Goal: Find specific page/section: Find specific page/section

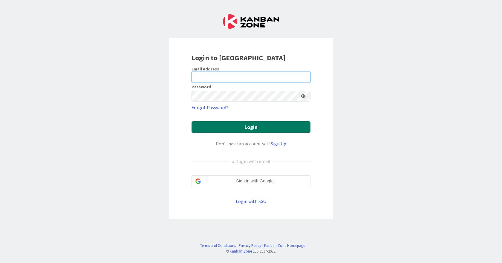
type input "[EMAIL_ADDRESS][DOMAIN_NAME]"
click at [251, 127] on button "Login" at bounding box center [251, 127] width 119 height 12
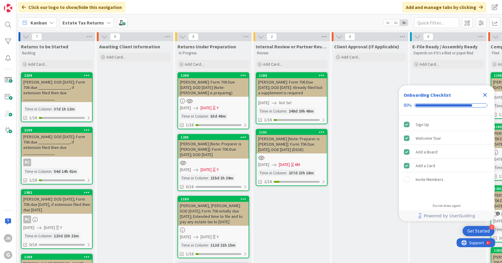
click at [83, 22] on b "Estate Tax Returns" at bounding box center [83, 23] width 42 height 6
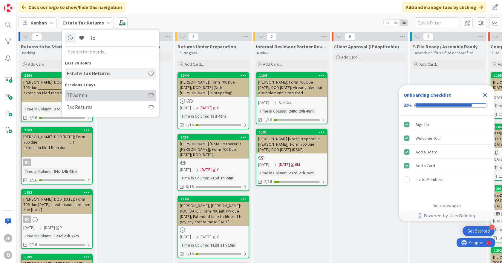
click at [86, 94] on h4 "TE Admin" at bounding box center [107, 95] width 81 height 6
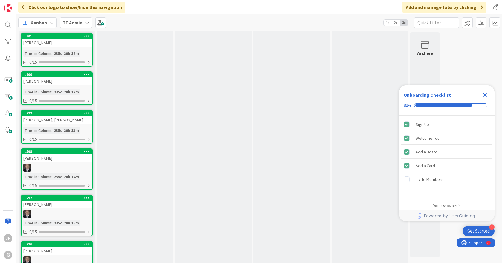
scroll to position [687, 0]
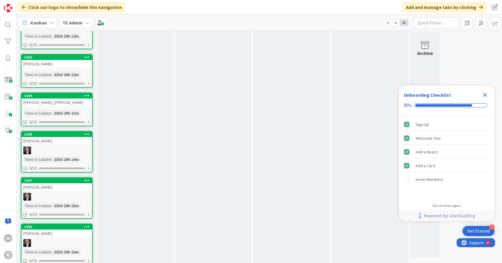
click at [60, 104] on div "[PERSON_NAME], [PERSON_NAME]" at bounding box center [57, 103] width 71 height 8
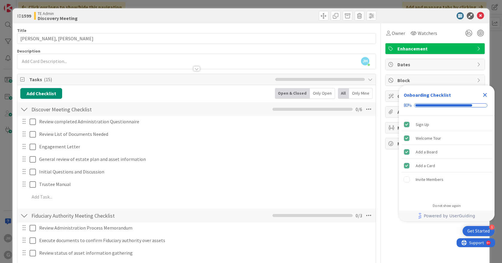
click at [485, 94] on icon "Close Checklist" at bounding box center [485, 95] width 4 height 4
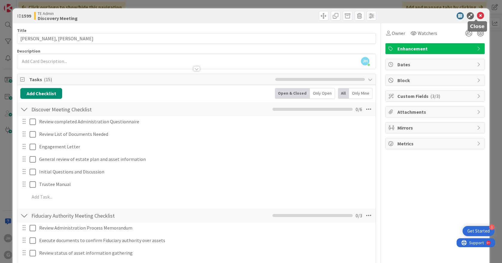
click at [477, 15] on icon at bounding box center [480, 15] width 7 height 7
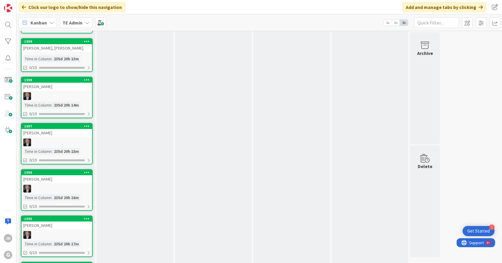
scroll to position [747, 0]
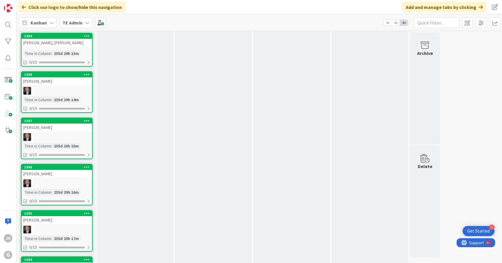
click at [60, 130] on div "[PERSON_NAME]" at bounding box center [57, 128] width 71 height 8
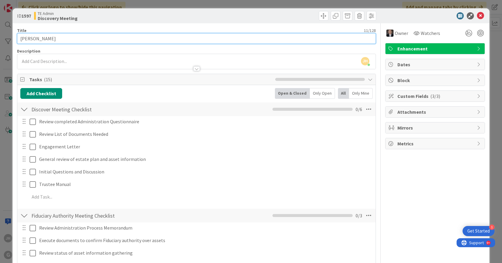
click at [359, 36] on input "[PERSON_NAME]" at bounding box center [196, 38] width 359 height 11
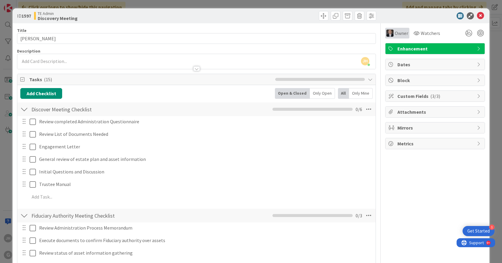
click at [398, 32] on span "Owner" at bounding box center [401, 33] width 13 height 7
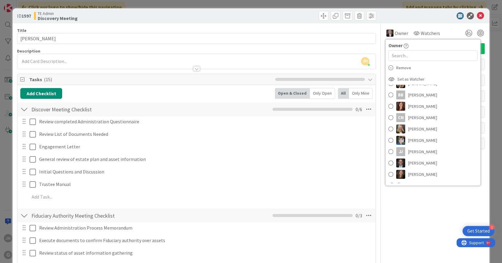
scroll to position [88, 0]
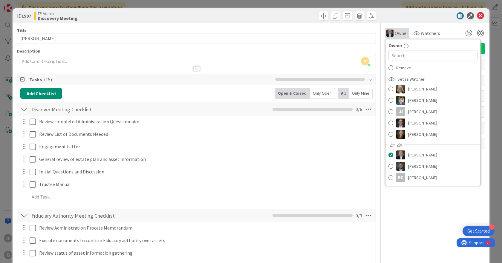
click at [395, 34] on span "Owner" at bounding box center [401, 33] width 13 height 7
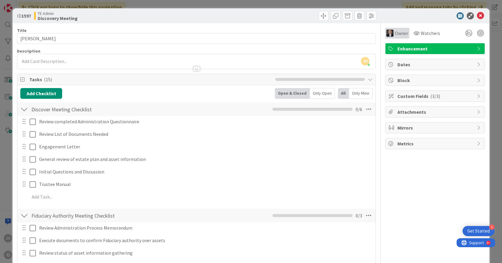
click at [395, 34] on span "Owner" at bounding box center [401, 33] width 13 height 7
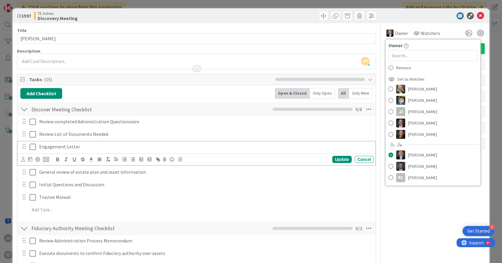
click at [328, 147] on p "Engagement Letter" at bounding box center [205, 146] width 332 height 7
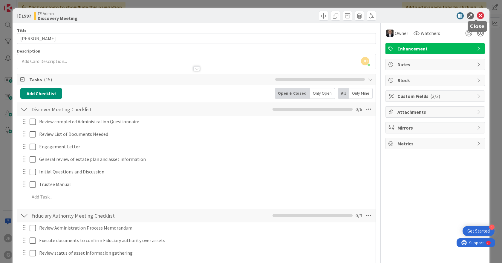
click at [477, 15] on icon at bounding box center [480, 15] width 7 height 7
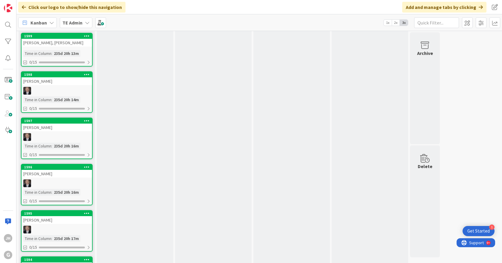
click at [52, 44] on div "[PERSON_NAME], [PERSON_NAME]" at bounding box center [57, 43] width 71 height 8
